Goal: Complete application form

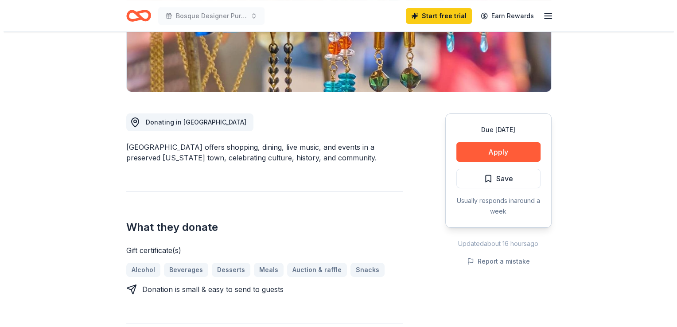
scroll to position [222, 0]
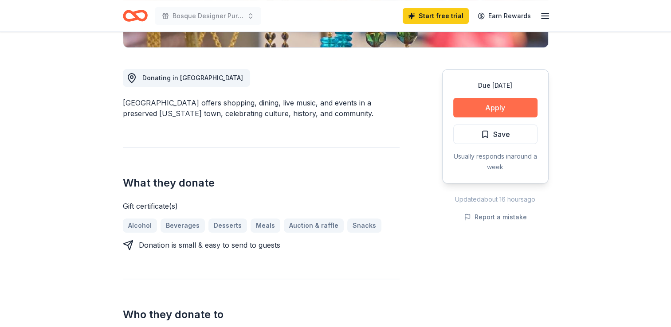
click at [492, 108] on button "Apply" at bounding box center [495, 108] width 84 height 20
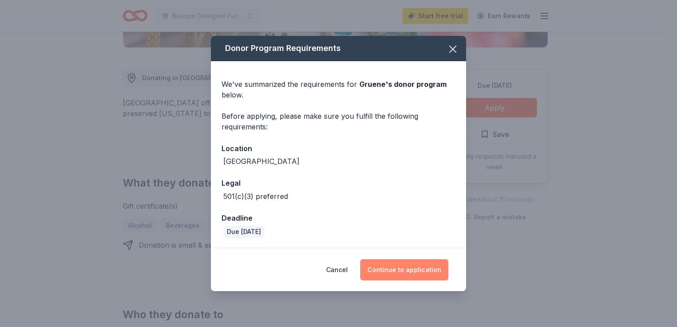
click at [394, 269] on button "Continue to application" at bounding box center [404, 269] width 88 height 21
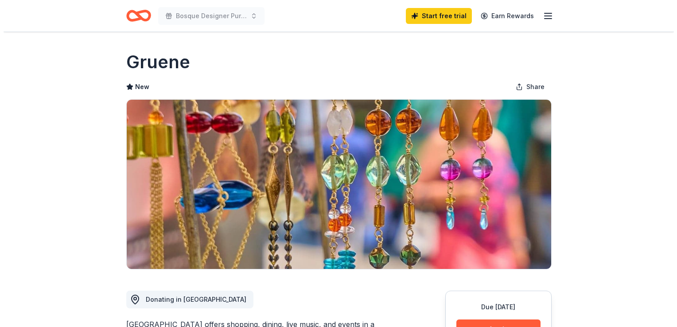
scroll to position [133, 0]
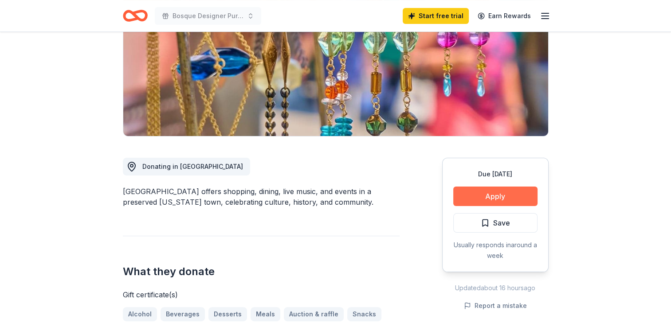
click at [491, 191] on button "Apply" at bounding box center [495, 197] width 84 height 20
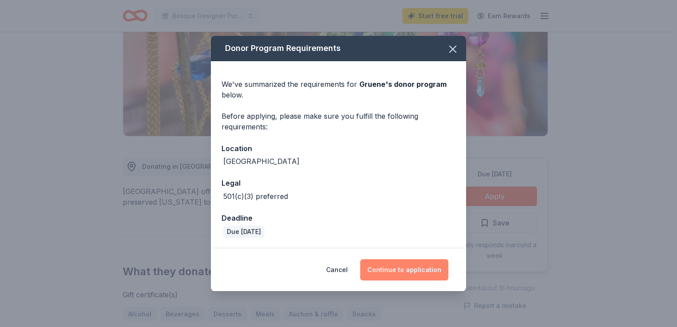
click at [390, 269] on button "Continue to application" at bounding box center [404, 269] width 88 height 21
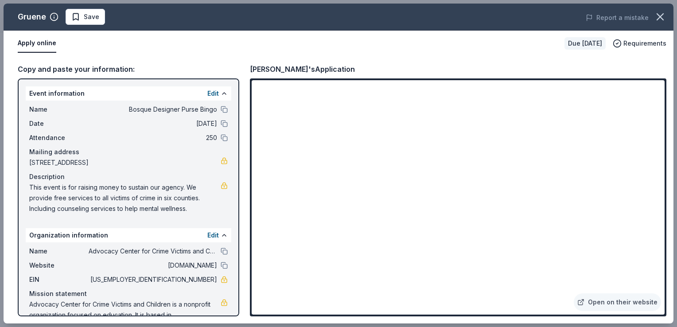
click at [32, 186] on span "This event is for raising money to sustain our agency. We provide free services…" at bounding box center [124, 198] width 191 height 32
click at [42, 187] on span "This event is for raising money to sustain our agency. We provide free services…" at bounding box center [124, 198] width 191 height 32
drag, startPoint x: 196, startPoint y: 183, endPoint x: 166, endPoint y: 183, distance: 30.1
click at [166, 183] on span "This event is for raising money to sustain our agency. We provide free services…" at bounding box center [124, 198] width 191 height 32
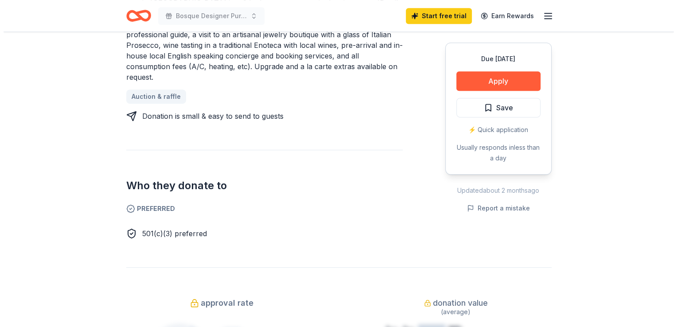
scroll to position [488, 0]
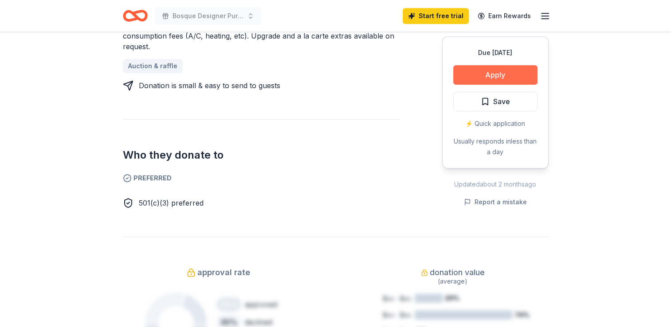
click at [507, 65] on button "Apply" at bounding box center [495, 75] width 84 height 20
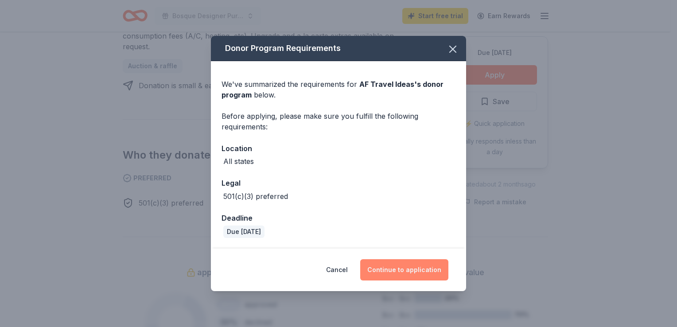
click at [411, 264] on button "Continue to application" at bounding box center [404, 269] width 88 height 21
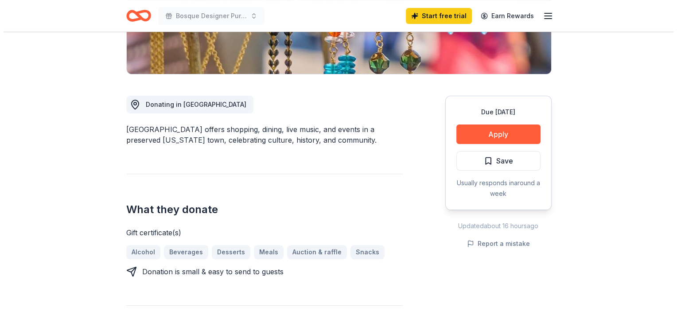
scroll to position [222, 0]
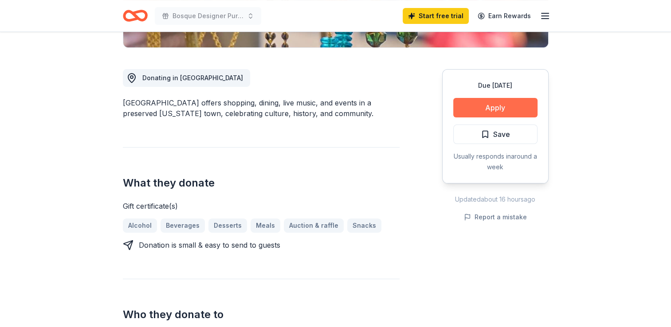
click at [480, 108] on button "Apply" at bounding box center [495, 108] width 84 height 20
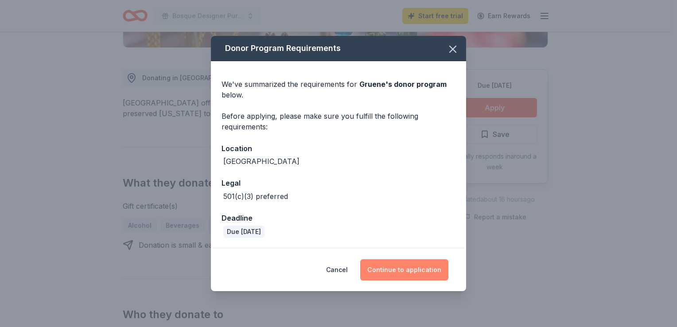
click at [396, 273] on button "Continue to application" at bounding box center [404, 269] width 88 height 21
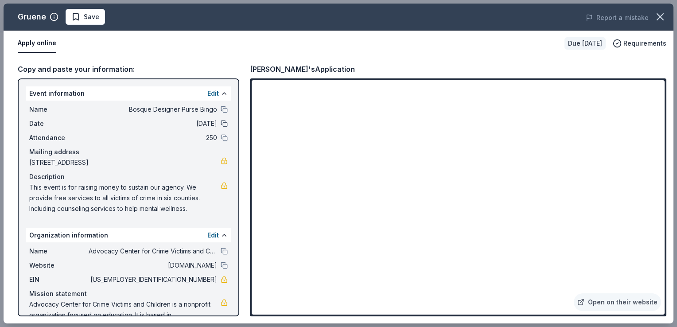
click at [221, 121] on button at bounding box center [224, 123] width 7 height 7
click at [209, 93] on button "Edit" at bounding box center [213, 93] width 12 height 11
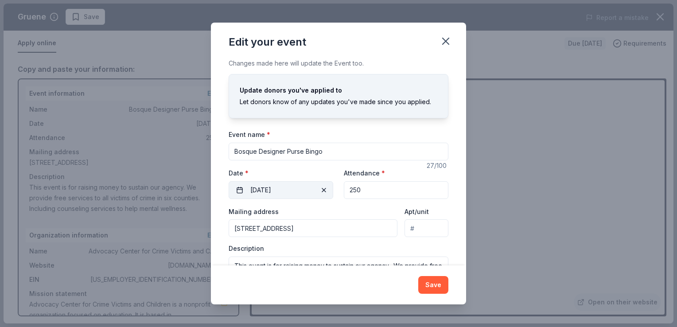
click at [319, 190] on span "button" at bounding box center [324, 190] width 11 height 11
click at [276, 189] on span "Pick a date" at bounding box center [266, 190] width 33 height 11
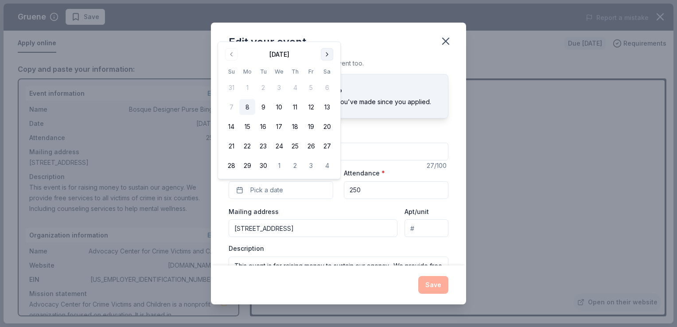
click at [324, 55] on button "Go to next month" at bounding box center [327, 54] width 12 height 12
click at [324, 55] on th "Sa" at bounding box center [327, 51] width 16 height 9
drag, startPoint x: 324, startPoint y: 55, endPoint x: 327, endPoint y: 36, distance: 19.2
click at [327, 36] on button "Go to next month" at bounding box center [327, 35] width 12 height 12
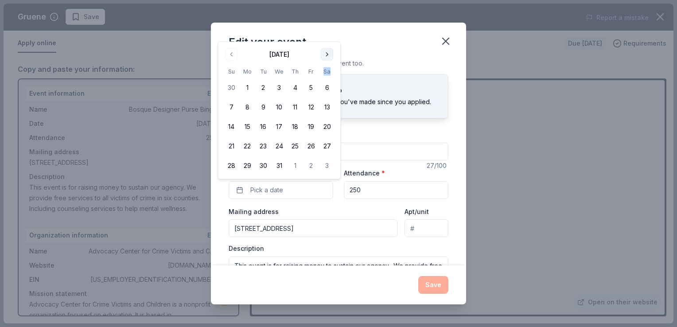
click at [330, 56] on button "Go to next month" at bounding box center [327, 54] width 12 height 12
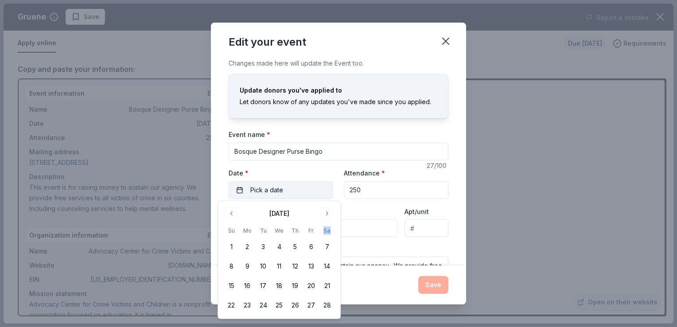
click at [280, 194] on span "Pick a date" at bounding box center [266, 190] width 33 height 11
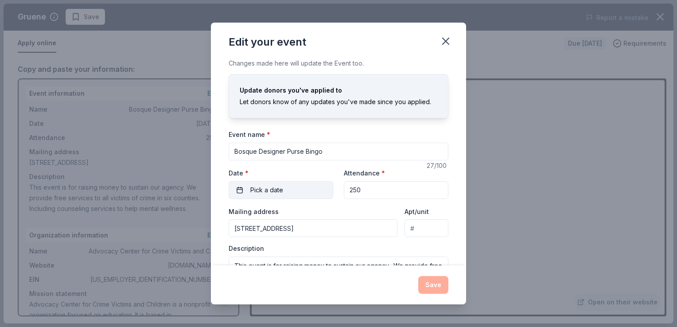
click at [280, 191] on span "Pick a date" at bounding box center [266, 190] width 33 height 11
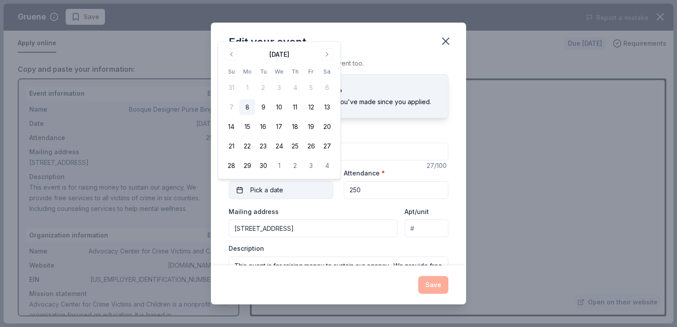
click at [238, 187] on button "Pick a date" at bounding box center [281, 190] width 105 height 18
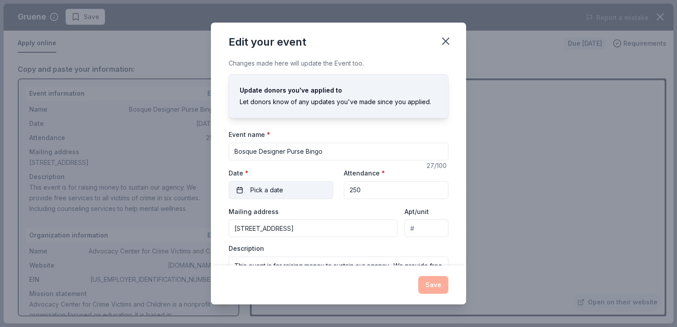
click at [269, 190] on span "Pick a date" at bounding box center [266, 190] width 33 height 11
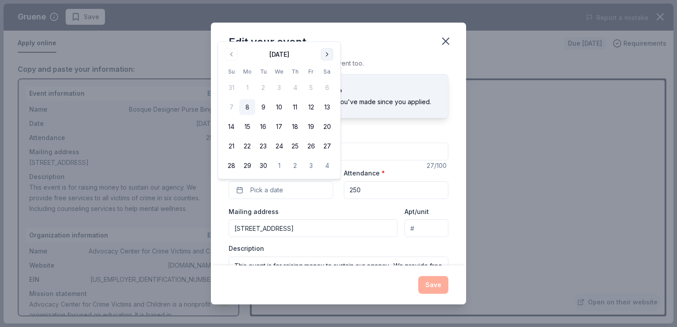
click at [327, 56] on button "Go to next month" at bounding box center [327, 54] width 12 height 12
click at [327, 35] on button "Go to next month" at bounding box center [327, 35] width 12 height 12
click at [327, 54] on button "Go to next month" at bounding box center [327, 54] width 12 height 12
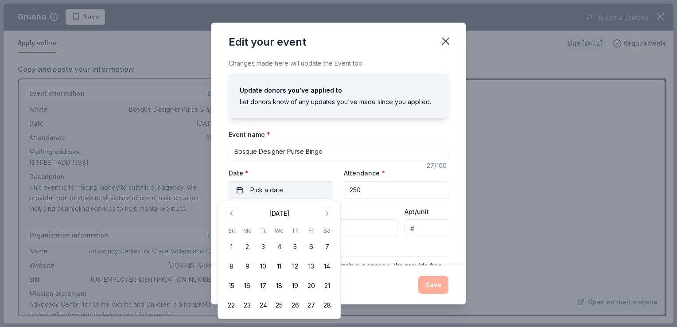
click at [272, 189] on span "Pick a date" at bounding box center [266, 190] width 33 height 11
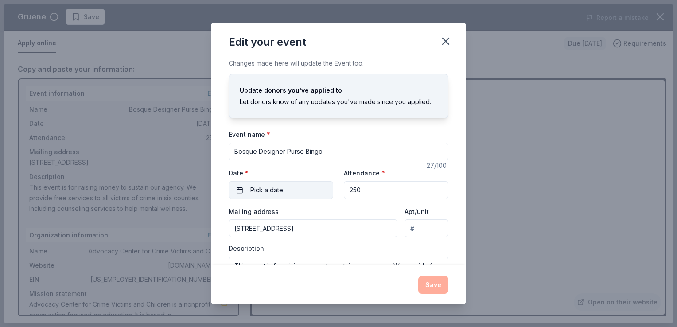
click at [238, 191] on button "Pick a date" at bounding box center [281, 190] width 105 height 18
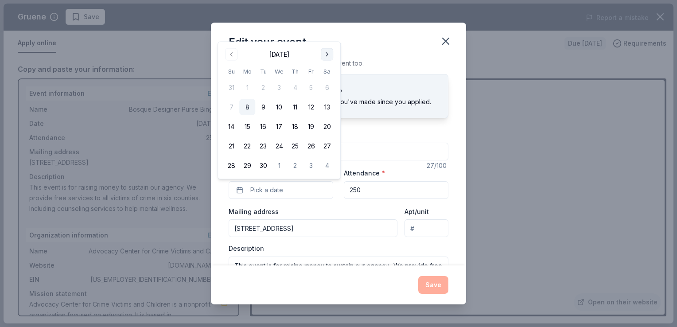
click at [329, 53] on button "Go to next month" at bounding box center [327, 54] width 12 height 12
click at [328, 55] on button "Go to next month" at bounding box center [327, 54] width 12 height 12
click at [328, 34] on button "Go to next month" at bounding box center [327, 35] width 12 height 12
click at [326, 105] on button "13" at bounding box center [327, 107] width 16 height 16
click at [376, 192] on input "250" at bounding box center [396, 190] width 105 height 18
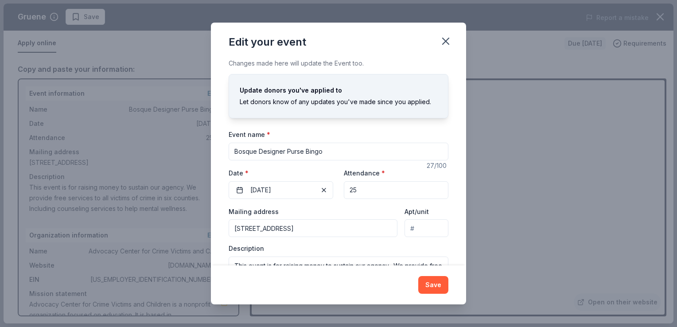
type input "2"
type input "300"
click at [436, 288] on button "Save" at bounding box center [433, 285] width 30 height 18
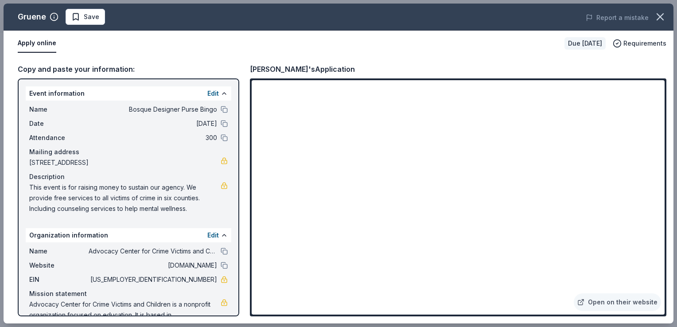
click at [197, 123] on span "[DATE]" at bounding box center [153, 123] width 129 height 11
click at [208, 90] on button "Edit" at bounding box center [213, 93] width 12 height 11
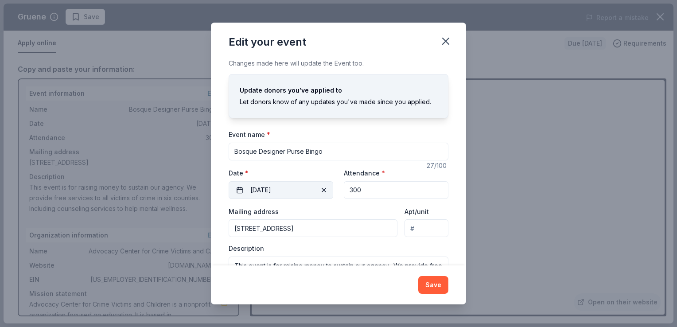
click at [262, 191] on button "[DATE]" at bounding box center [281, 190] width 105 height 18
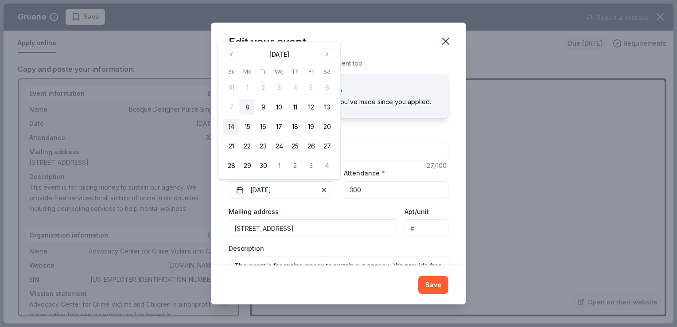
click at [231, 128] on button "14" at bounding box center [231, 127] width 16 height 16
click at [430, 288] on button "Save" at bounding box center [433, 285] width 30 height 18
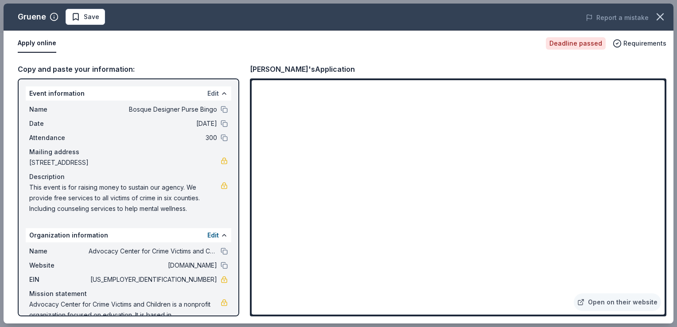
click at [207, 90] on button "Edit" at bounding box center [213, 93] width 12 height 11
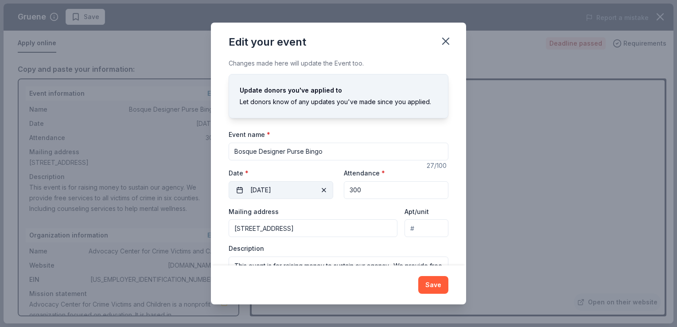
click at [284, 191] on button "[DATE]" at bounding box center [281, 190] width 105 height 18
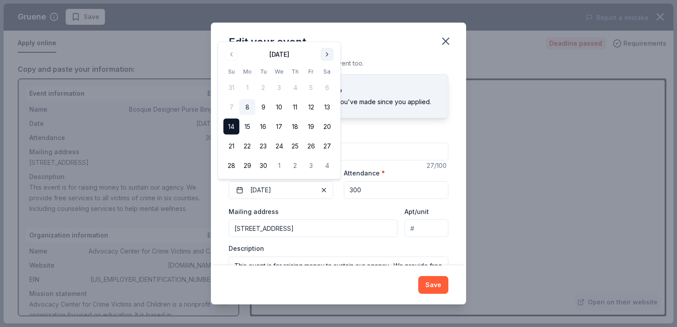
click at [326, 55] on button "Go to next month" at bounding box center [327, 54] width 12 height 12
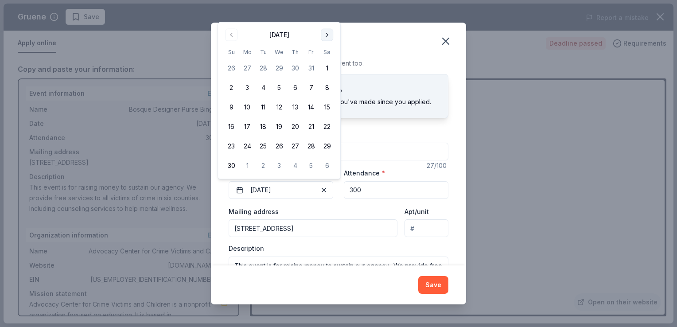
click at [328, 34] on button "Go to next month" at bounding box center [327, 35] width 12 height 12
click at [232, 128] on button "14" at bounding box center [231, 127] width 16 height 16
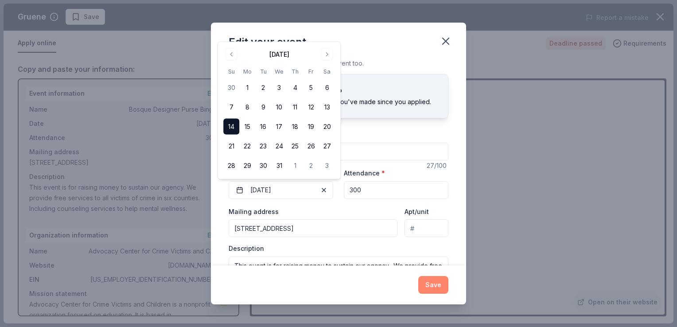
click at [436, 286] on button "Save" at bounding box center [433, 285] width 30 height 18
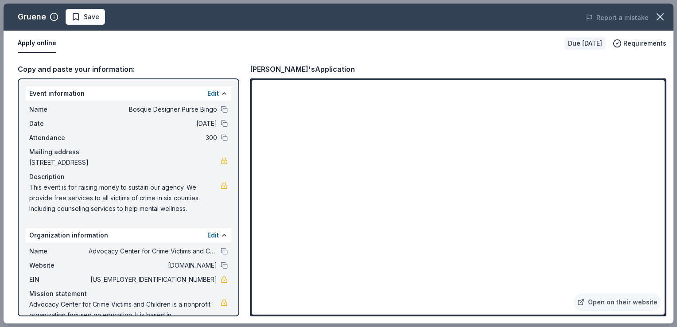
click at [271, 75] on div "Gruene's Application Open on their website" at bounding box center [458, 189] width 417 height 253
click at [281, 70] on div "[PERSON_NAME]'s Application" at bounding box center [302, 69] width 105 height 12
click at [376, 57] on div "Copy and paste your information: Event information Edit Name [PERSON_NAME] Desi…" at bounding box center [339, 189] width 670 height 267
click at [638, 41] on span "Requirements" at bounding box center [645, 43] width 43 height 11
click at [444, 56] on div "Copy and paste your information: Event information Edit Name [PERSON_NAME] Desi…" at bounding box center [339, 189] width 670 height 267
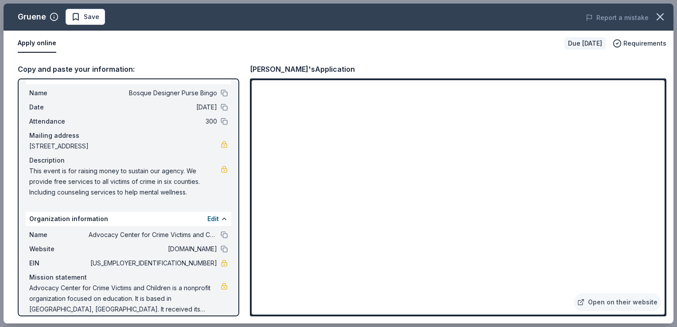
scroll to position [25, 0]
